Goal: Information Seeking & Learning: Learn about a topic

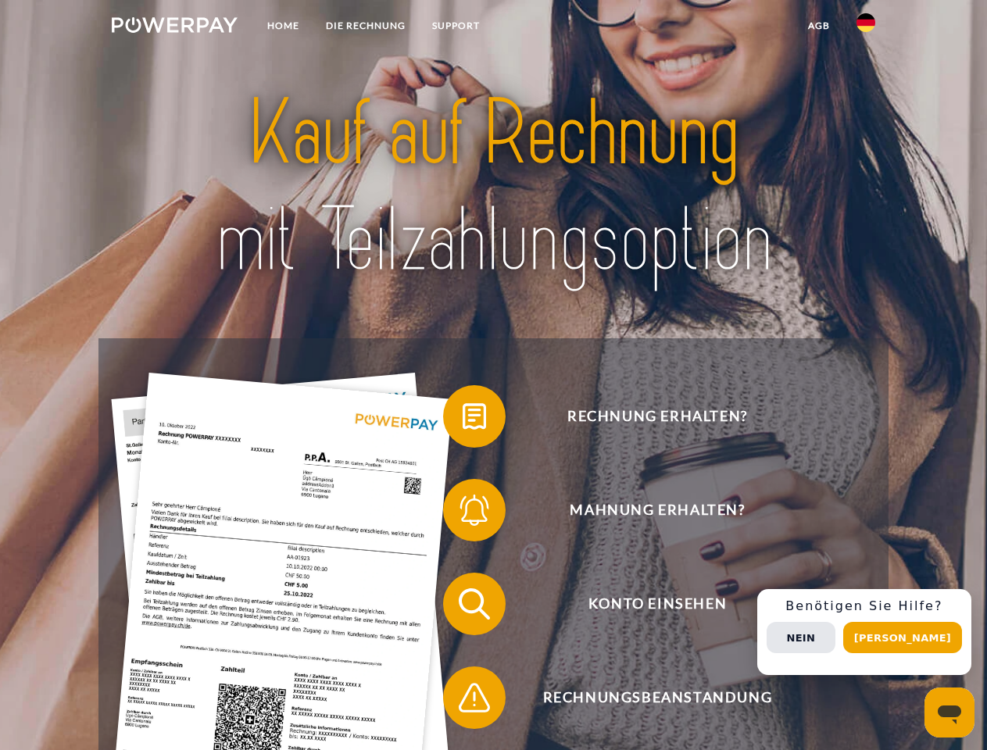
click at [174, 27] on img at bounding box center [175, 25] width 126 height 16
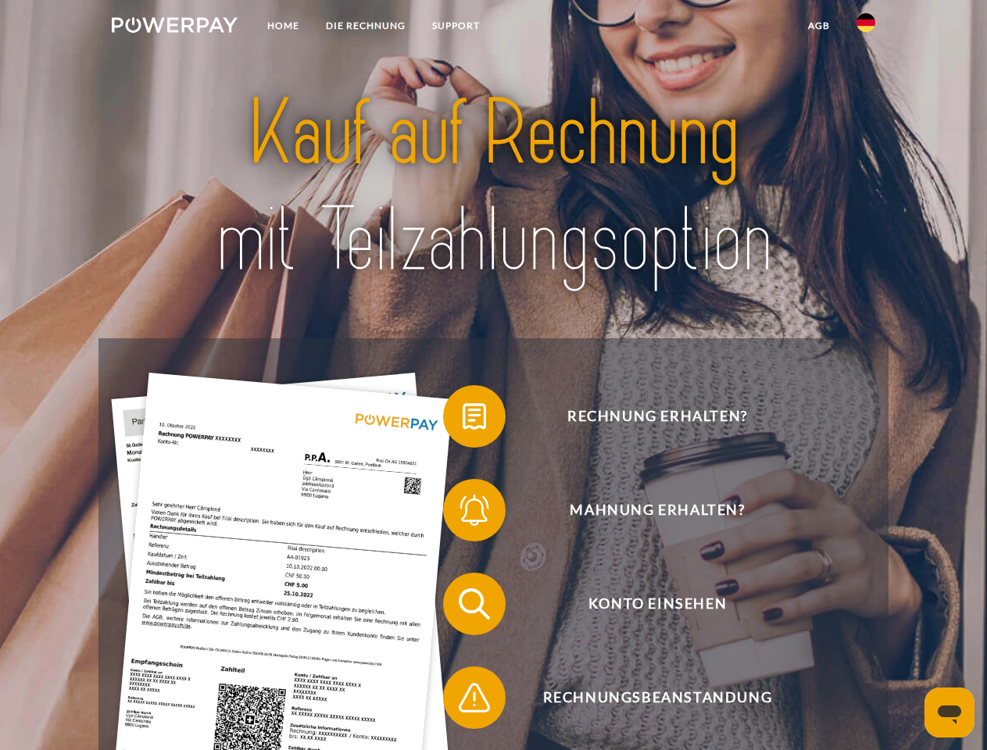
click at [866, 27] on img at bounding box center [865, 22] width 19 height 19
click at [818, 26] on link "agb" at bounding box center [819, 26] width 48 height 28
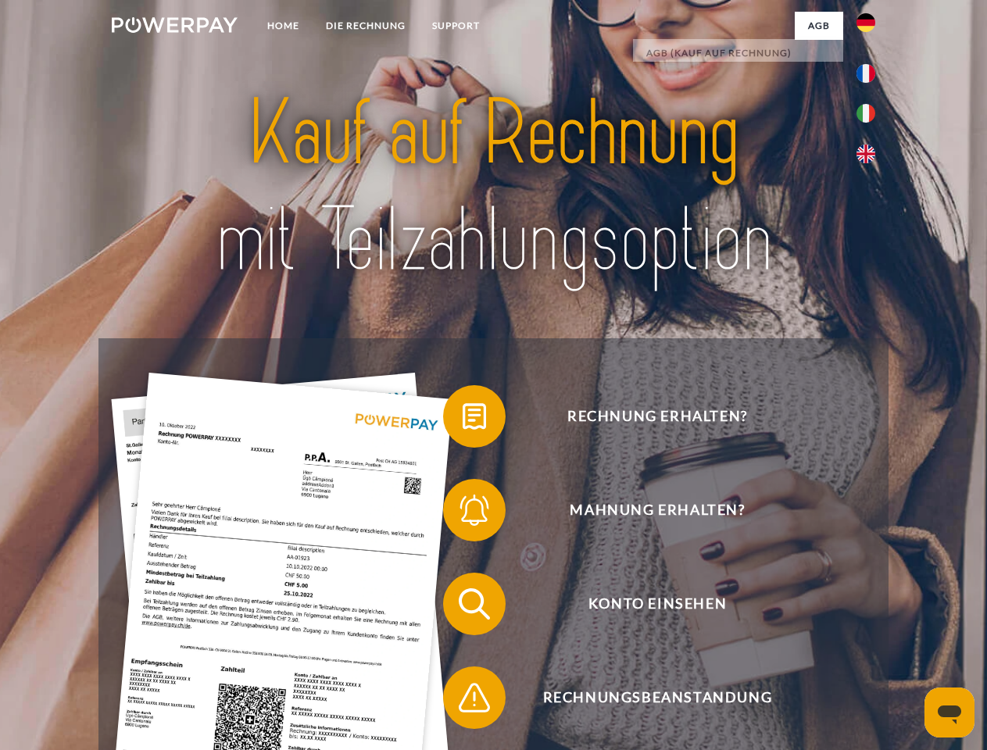
click at [463, 420] on span at bounding box center [451, 416] width 78 height 78
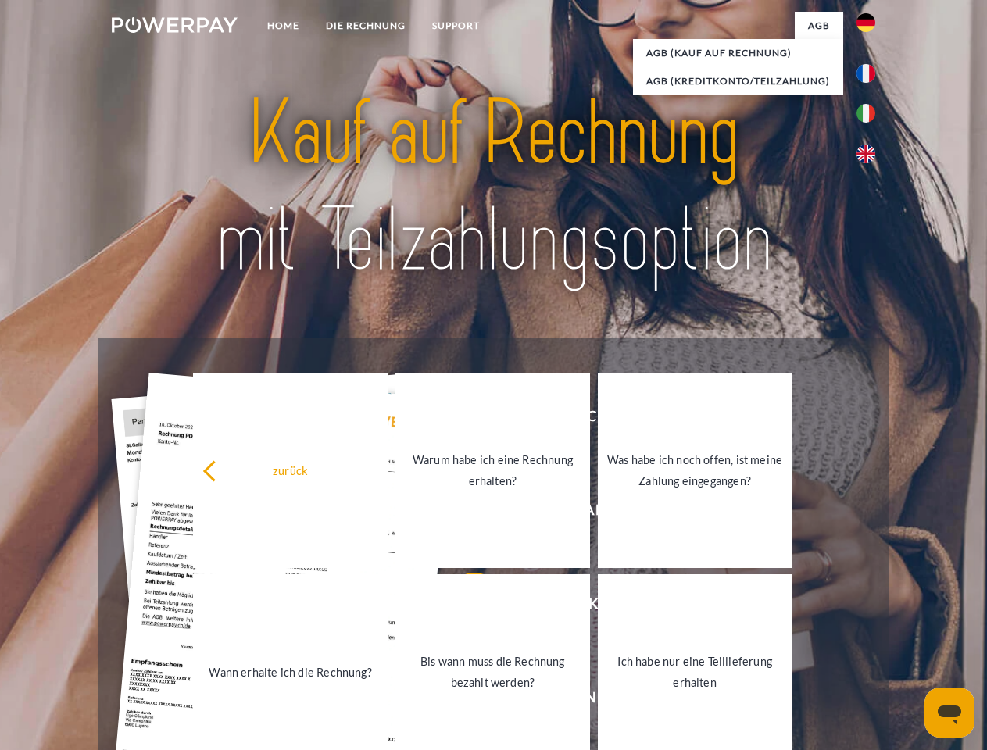
click at [463, 513] on div "zurück Warum habe ich eine Rechnung erhalten? Was habe ich noch offen, ist mein…" at bounding box center [492, 571] width 631 height 403
click at [463, 607] on link "Bis wann muss die Rechnung bezahlt werden?" at bounding box center [492, 671] width 195 height 195
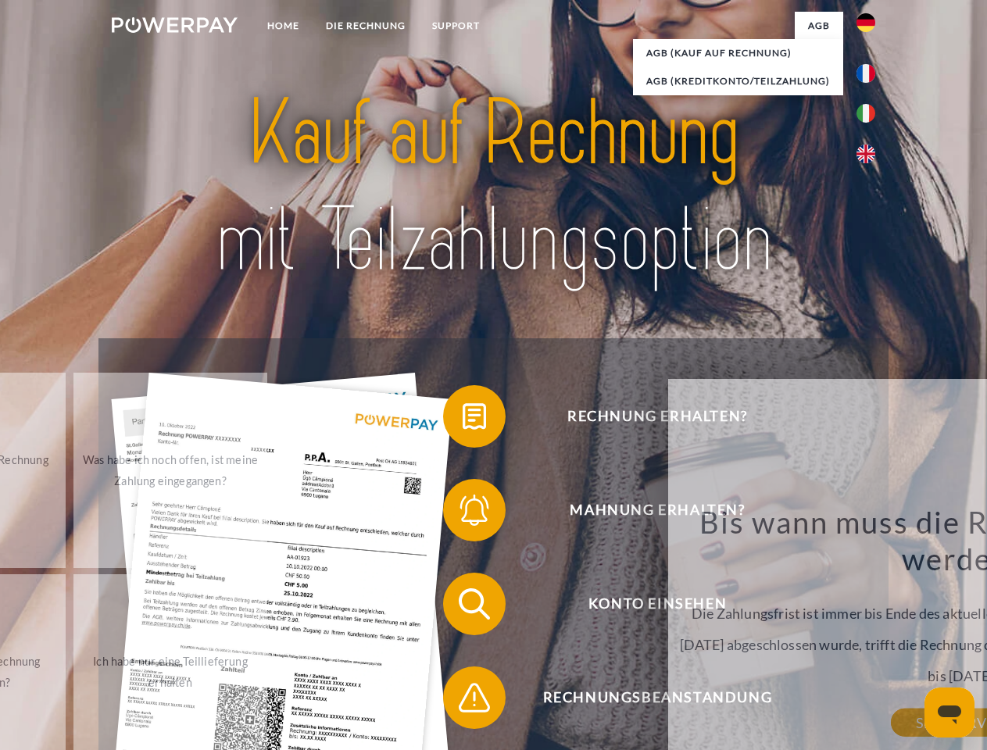
click at [646, 701] on div "zurück Warum habe ich eine Rechnung erhalten? POWERPAY ist der Rechnungsherstel…" at bounding box center [961, 594] width 631 height 448
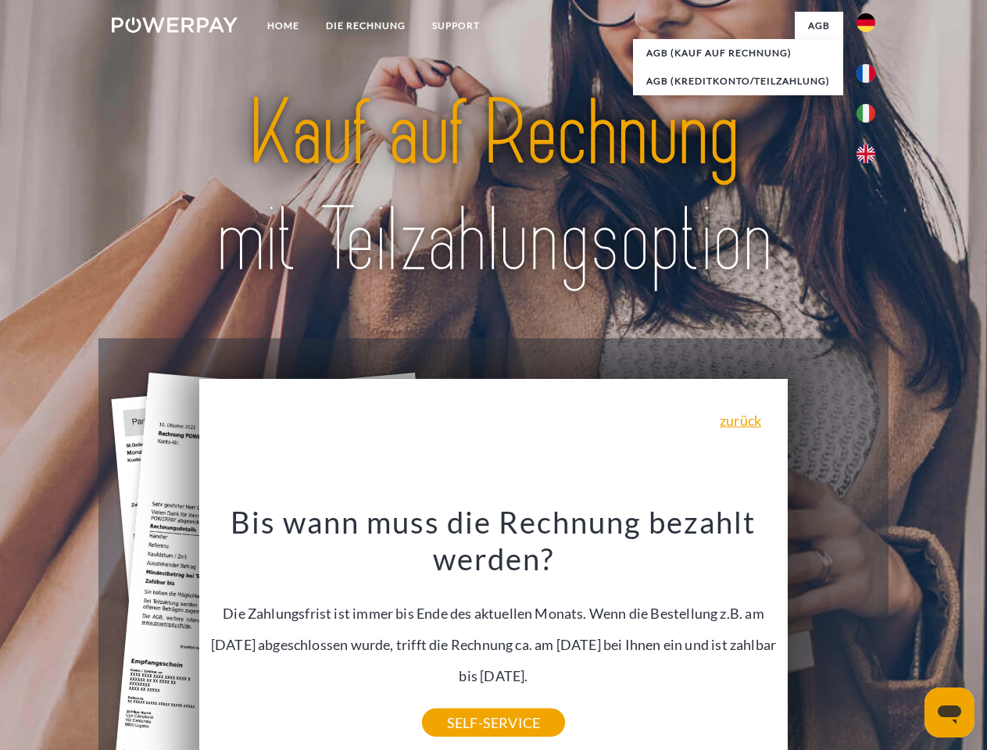
click at [870, 632] on div "Rechnung erhalten? Mahnung erhalten? Konto einsehen" at bounding box center [492, 650] width 789 height 625
click at [831, 635] on span "Konto einsehen" at bounding box center [657, 604] width 383 height 63
click at [908, 638] on header "Home DIE RECHNUNG SUPPORT" at bounding box center [493, 539] width 987 height 1079
